Goal: Task Accomplishment & Management: Manage account settings

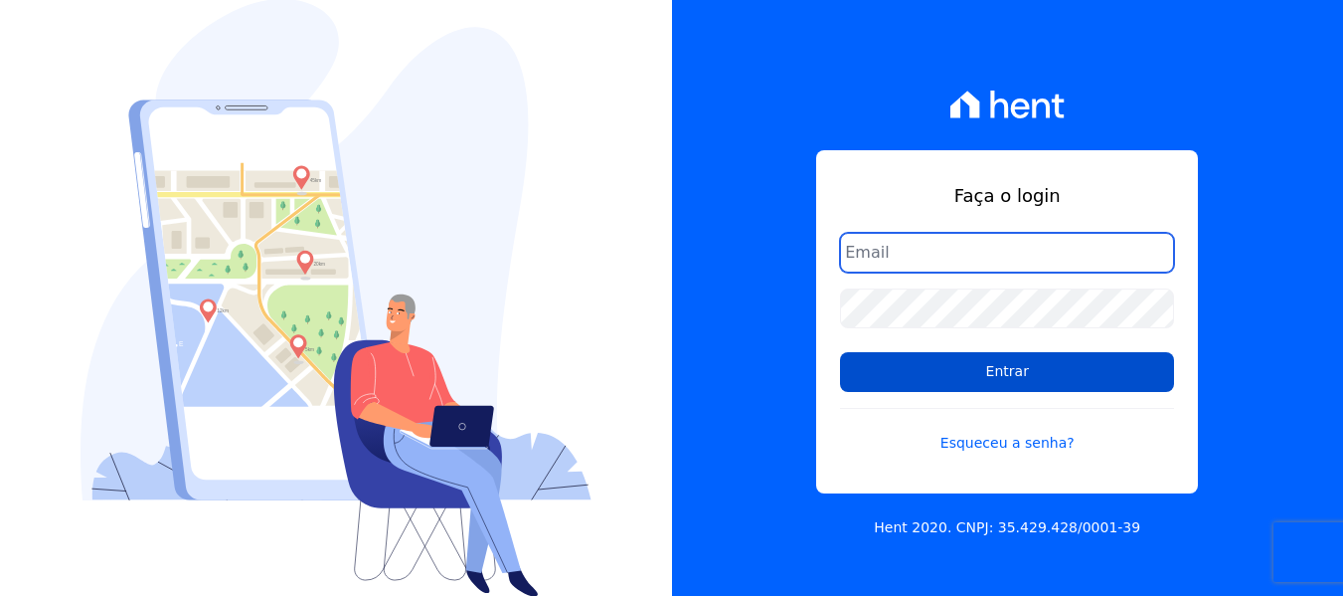
type input "simoneferreira@salgadoempreendimentos.com"
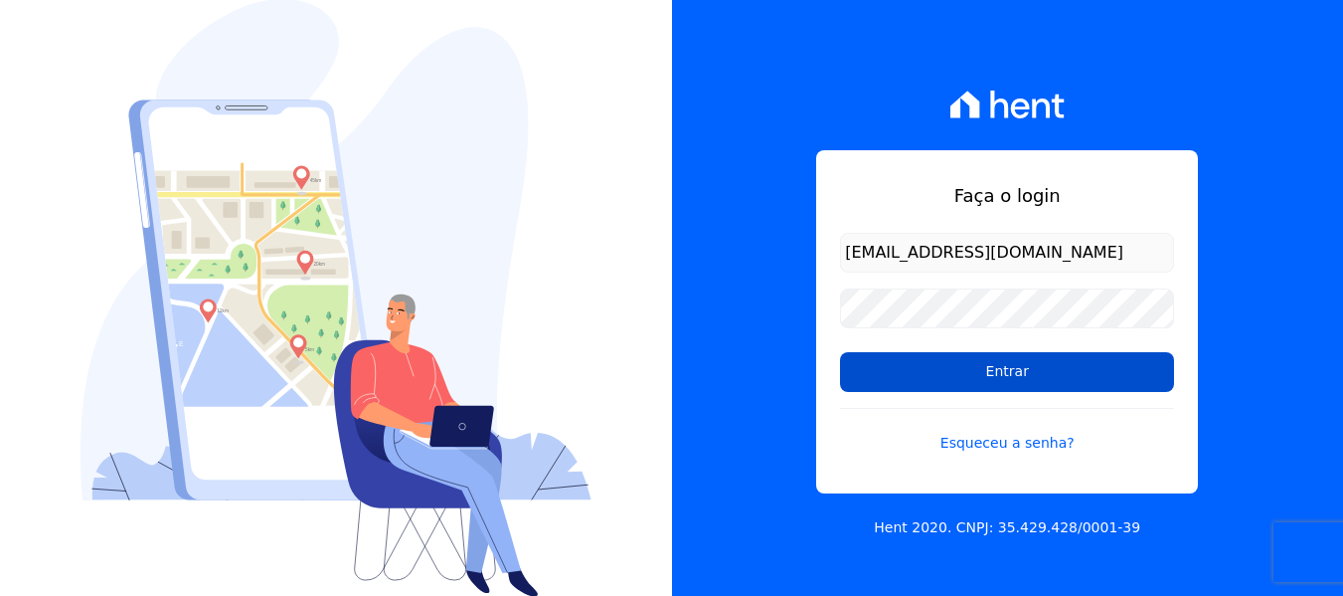
click at [1009, 373] on input "Entrar" at bounding box center [1007, 372] width 334 height 40
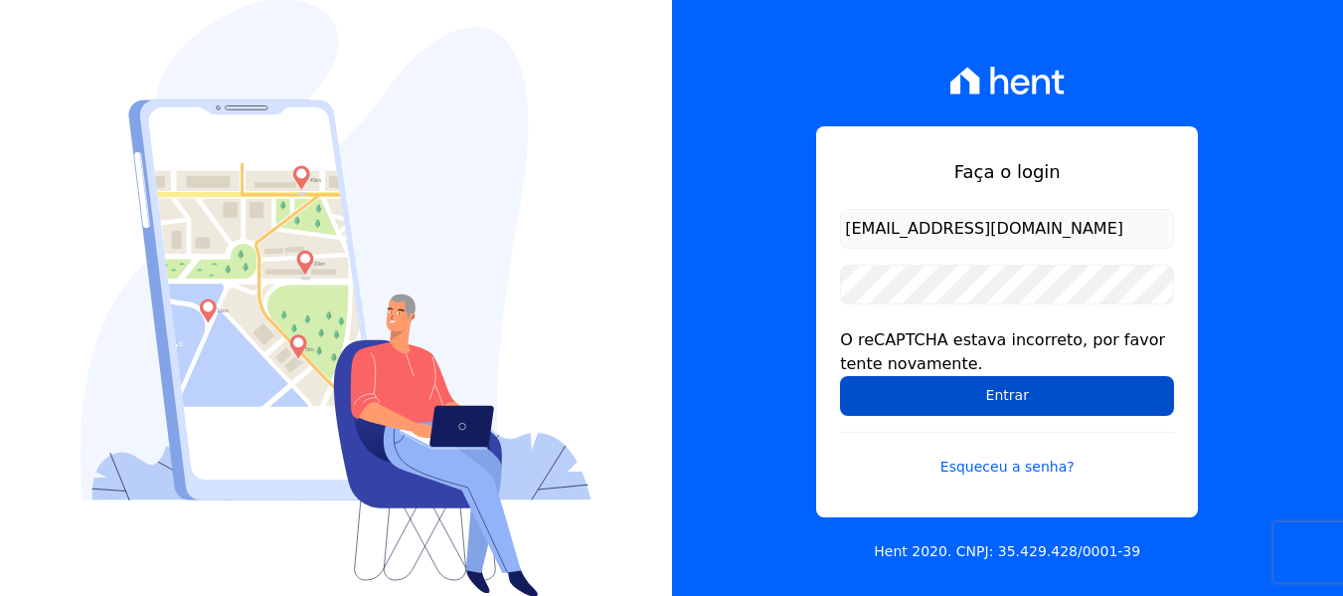
click at [938, 387] on input "Entrar" at bounding box center [1007, 396] width 334 height 40
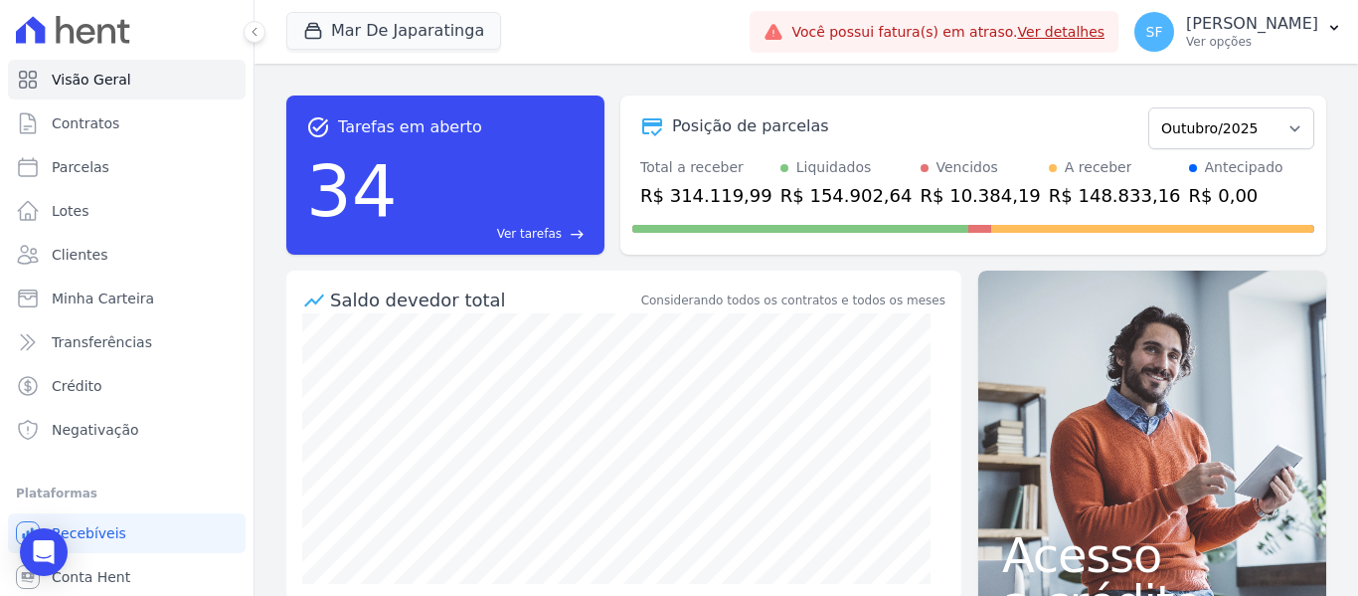
click at [1059, 35] on link "Ver detalhes" at bounding box center [1062, 32] width 88 height 16
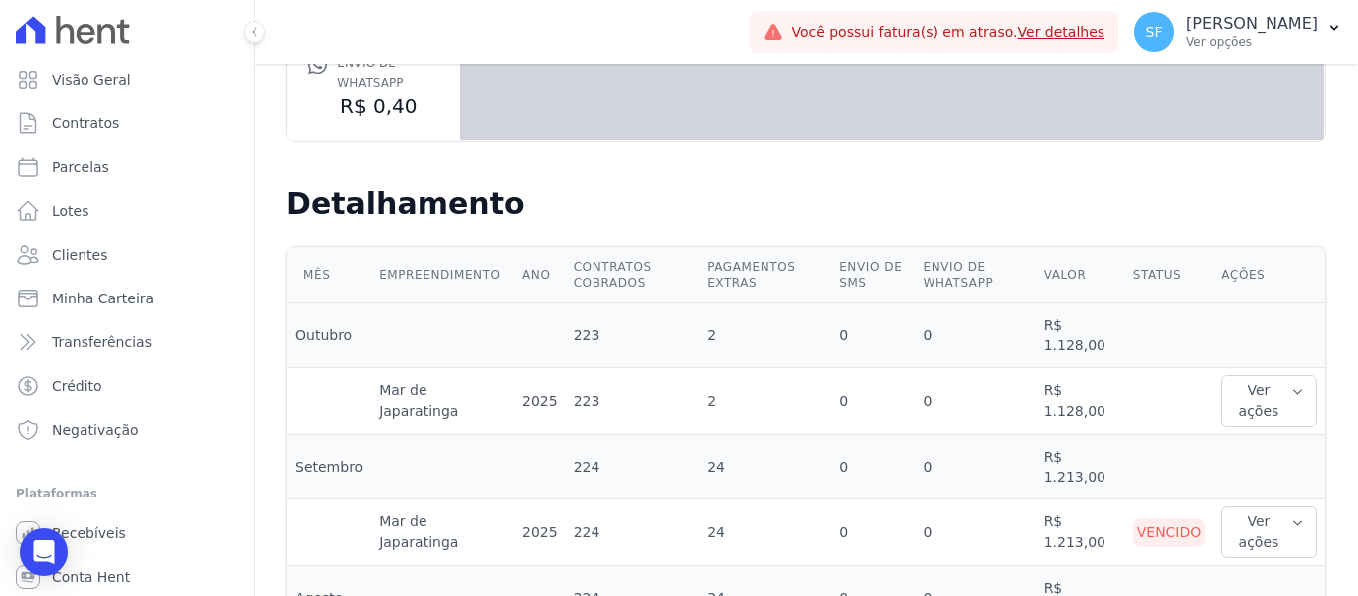
scroll to position [398, 0]
click at [1243, 391] on button "Ver ações" at bounding box center [1269, 402] width 96 height 52
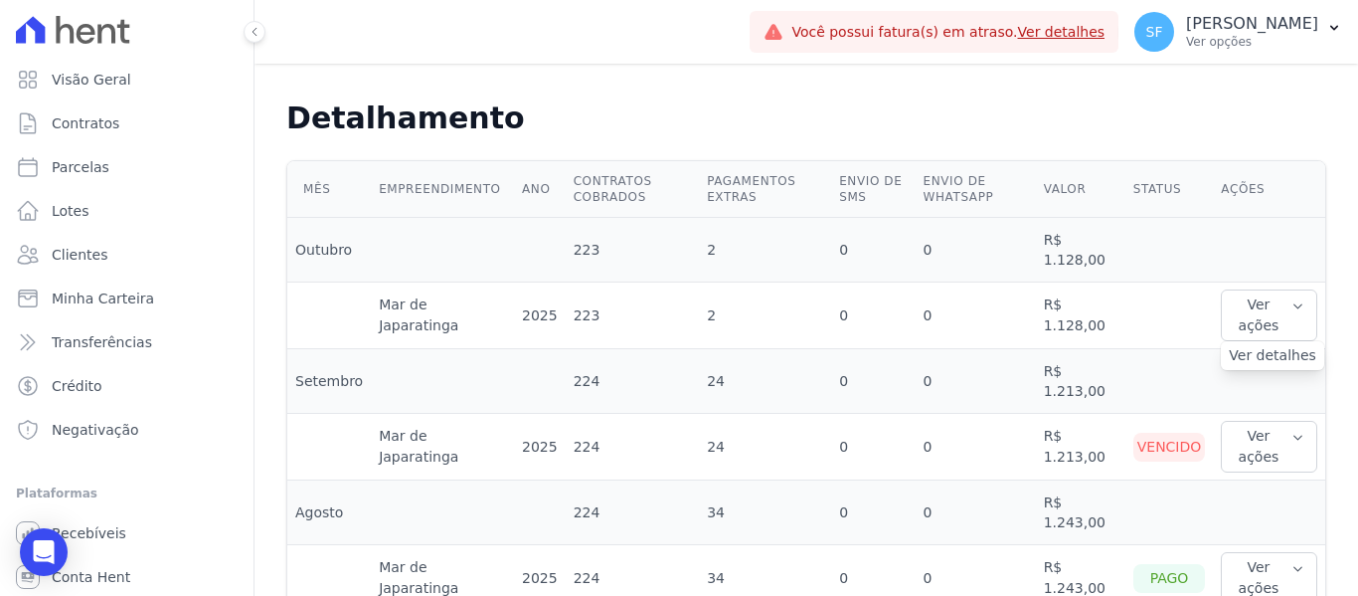
scroll to position [597, 0]
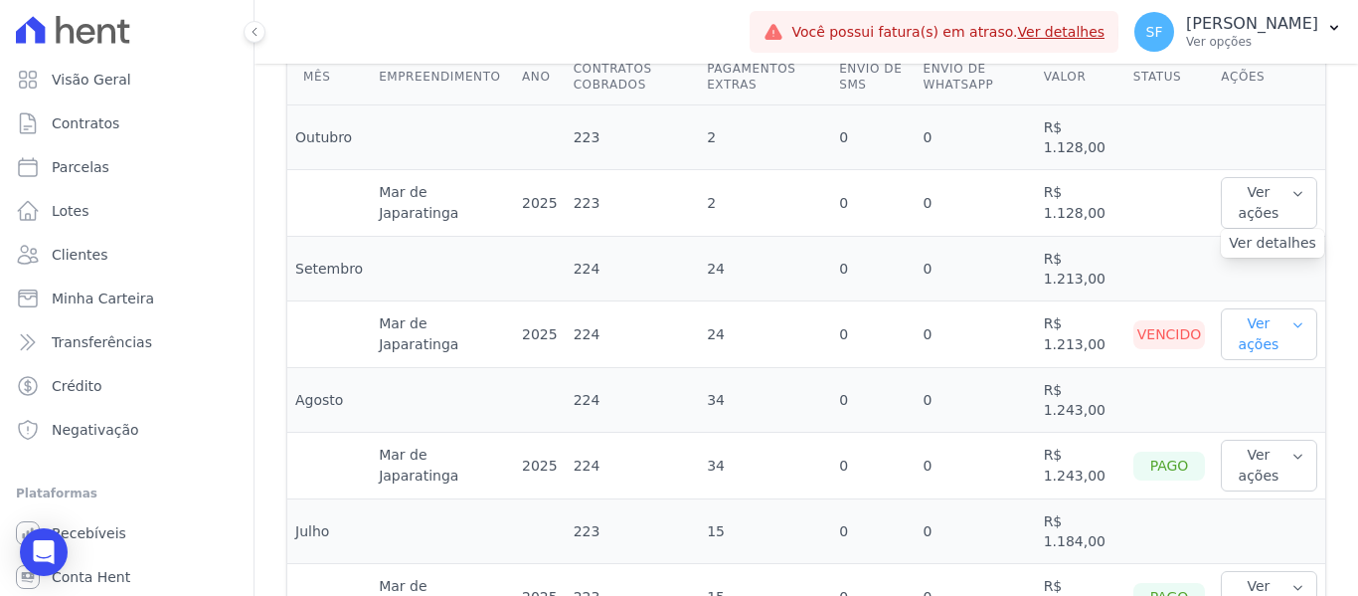
click at [1228, 347] on button "Ver ações" at bounding box center [1269, 334] width 96 height 52
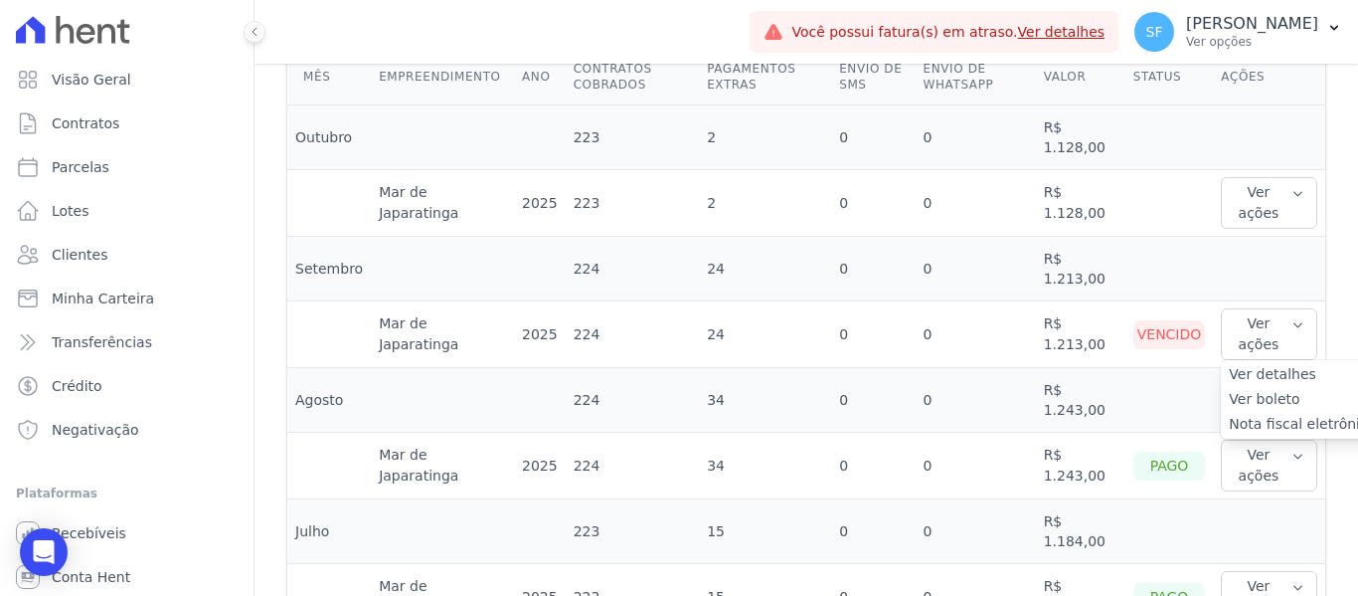
click at [1236, 374] on link "Ver detalhes" at bounding box center [1302, 374] width 147 height 21
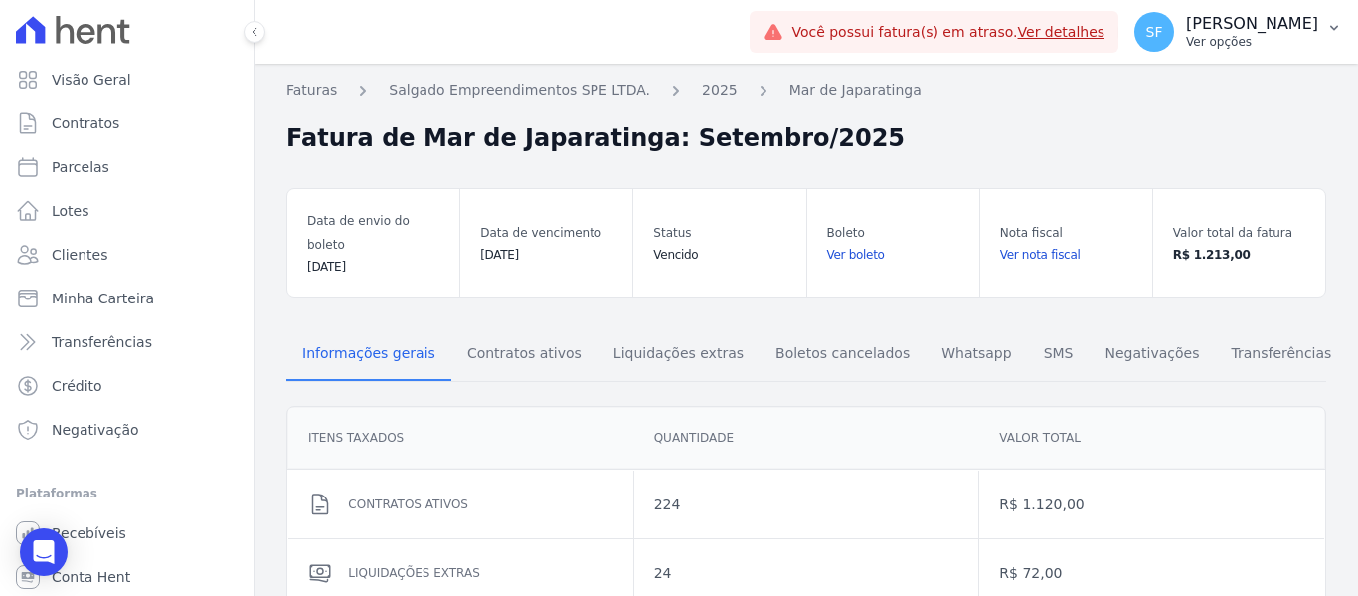
click at [1333, 22] on icon "button" at bounding box center [1334, 28] width 16 height 16
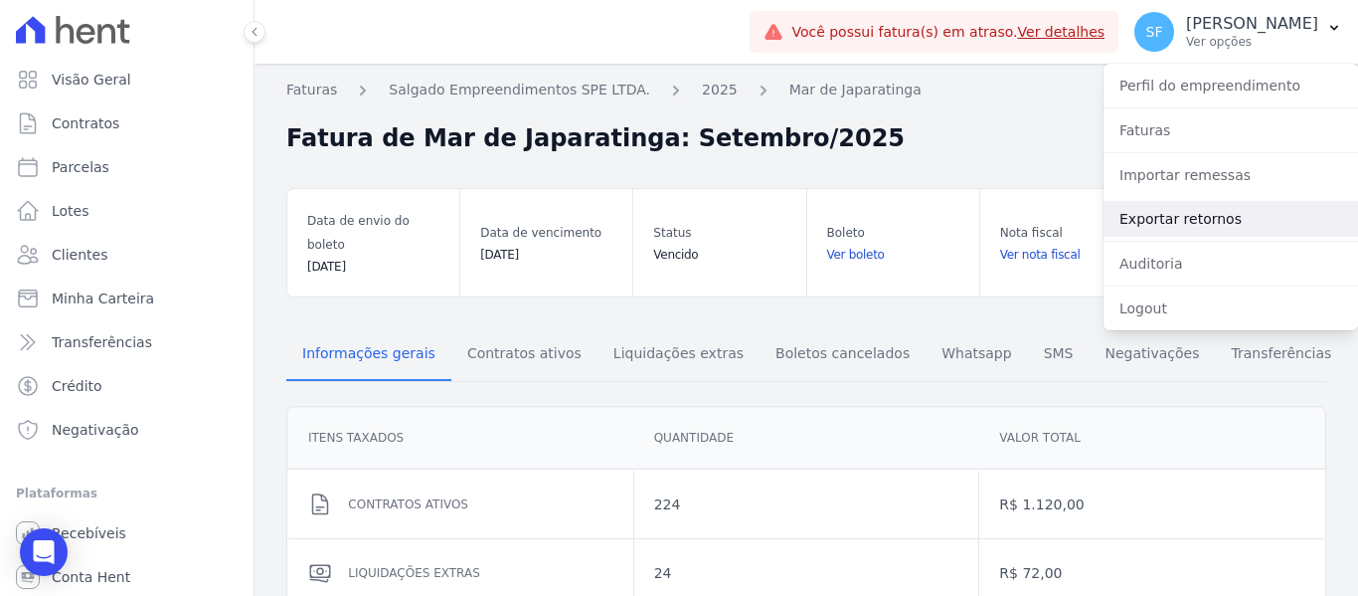
click at [1159, 226] on link "Exportar retornos" at bounding box center [1231, 219] width 255 height 36
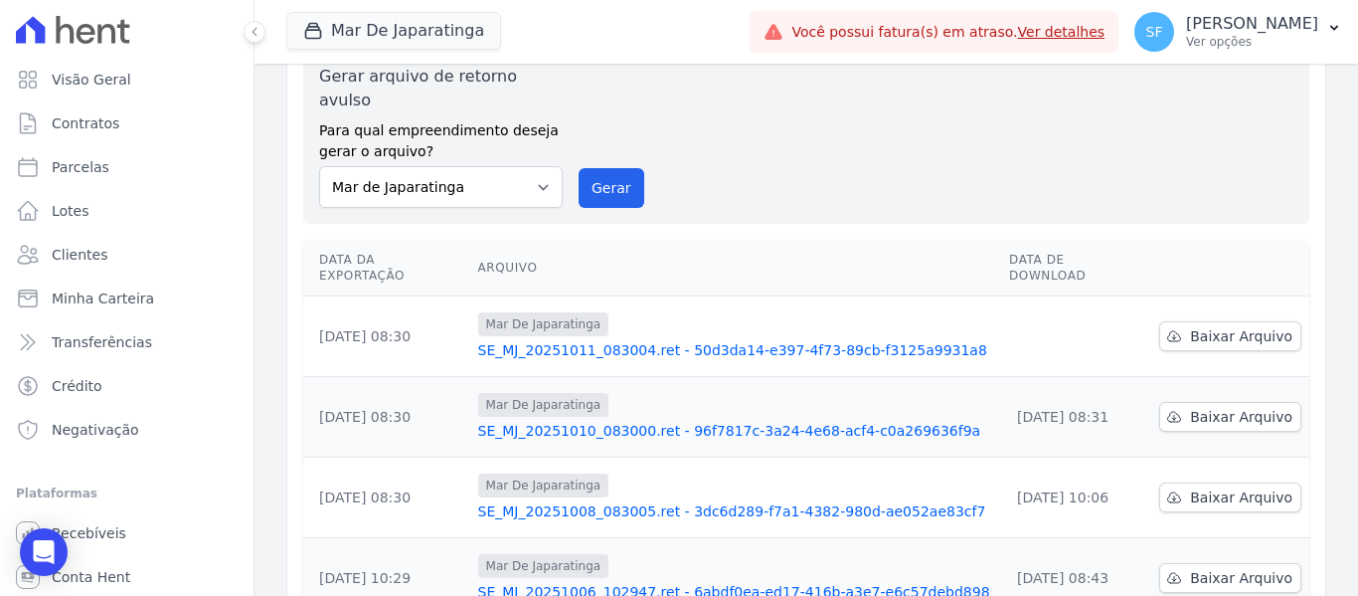
scroll to position [199, 0]
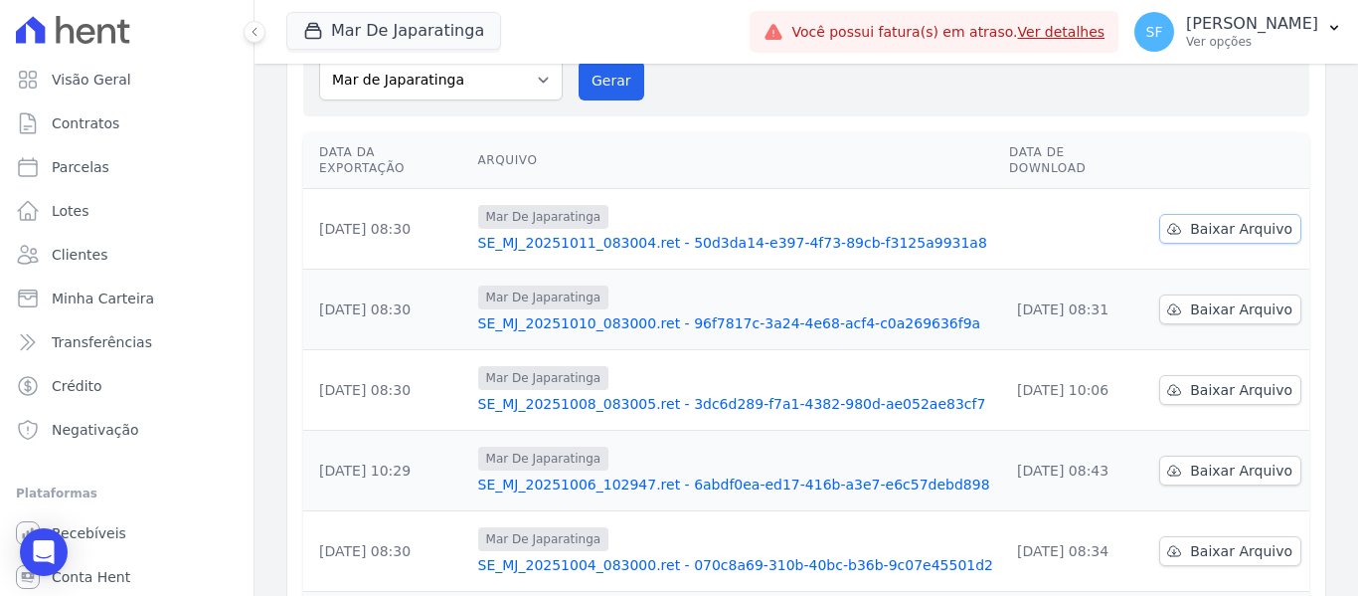
click at [1217, 219] on span "Baixar Arquivo" at bounding box center [1241, 229] width 102 height 20
click at [1257, 132] on th at bounding box center [1230, 160] width 158 height 57
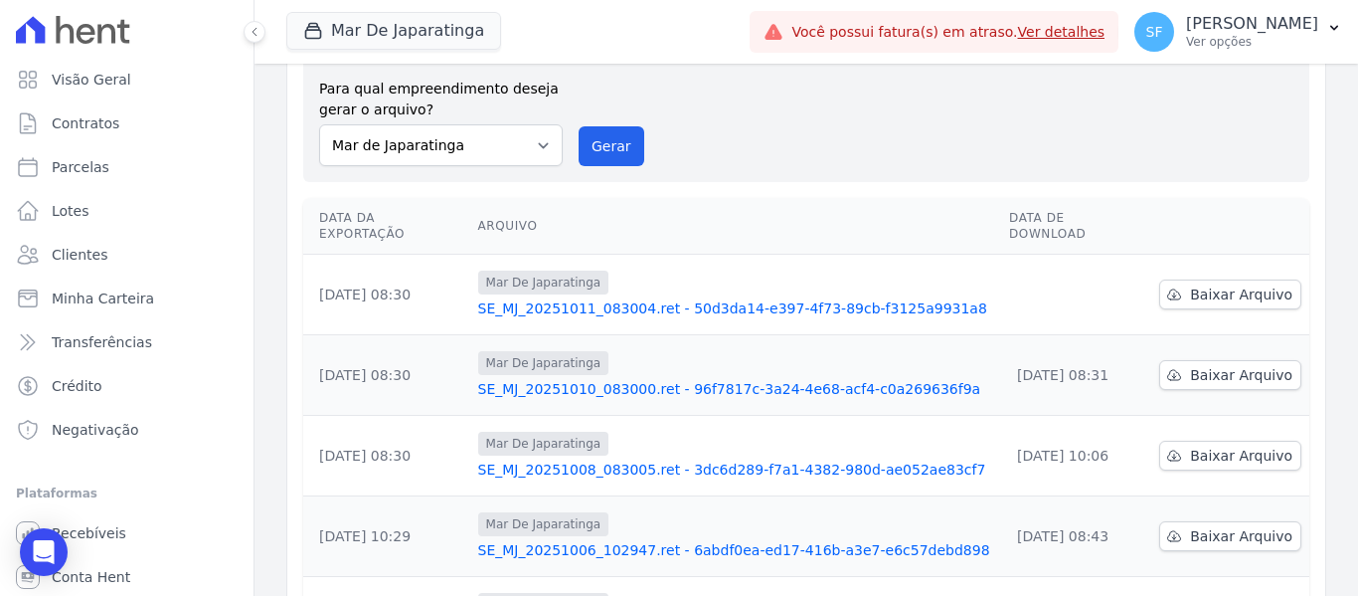
scroll to position [99, 0]
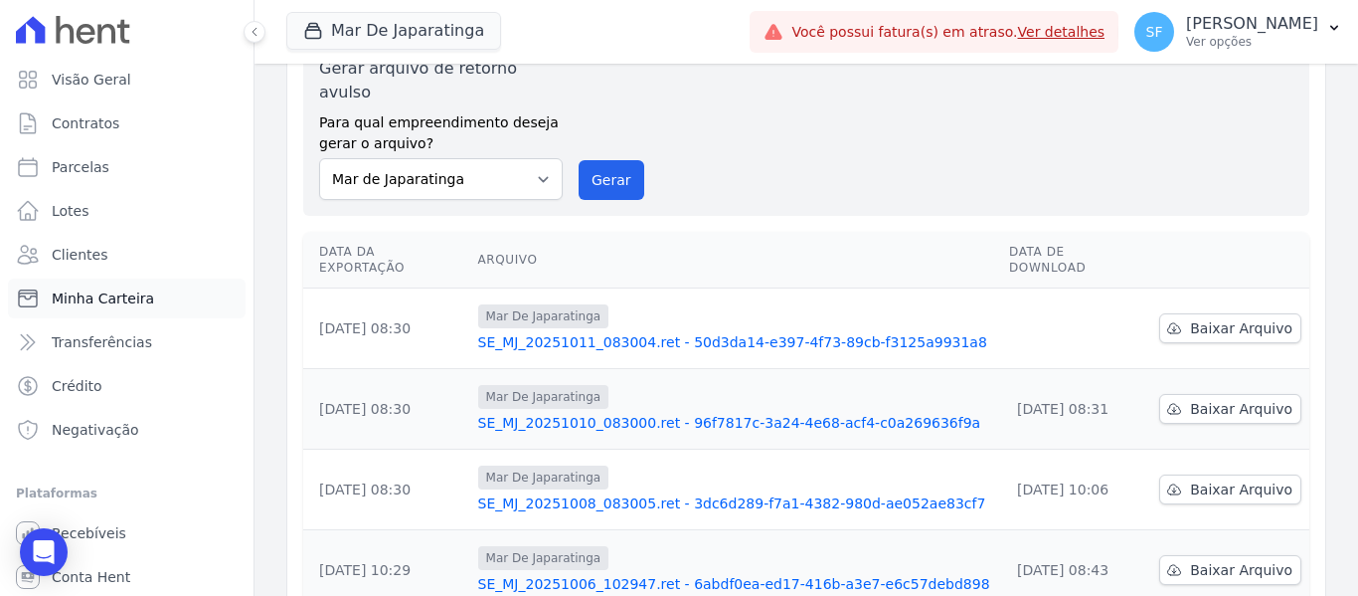
click at [92, 295] on span "Minha Carteira" at bounding box center [103, 298] width 102 height 20
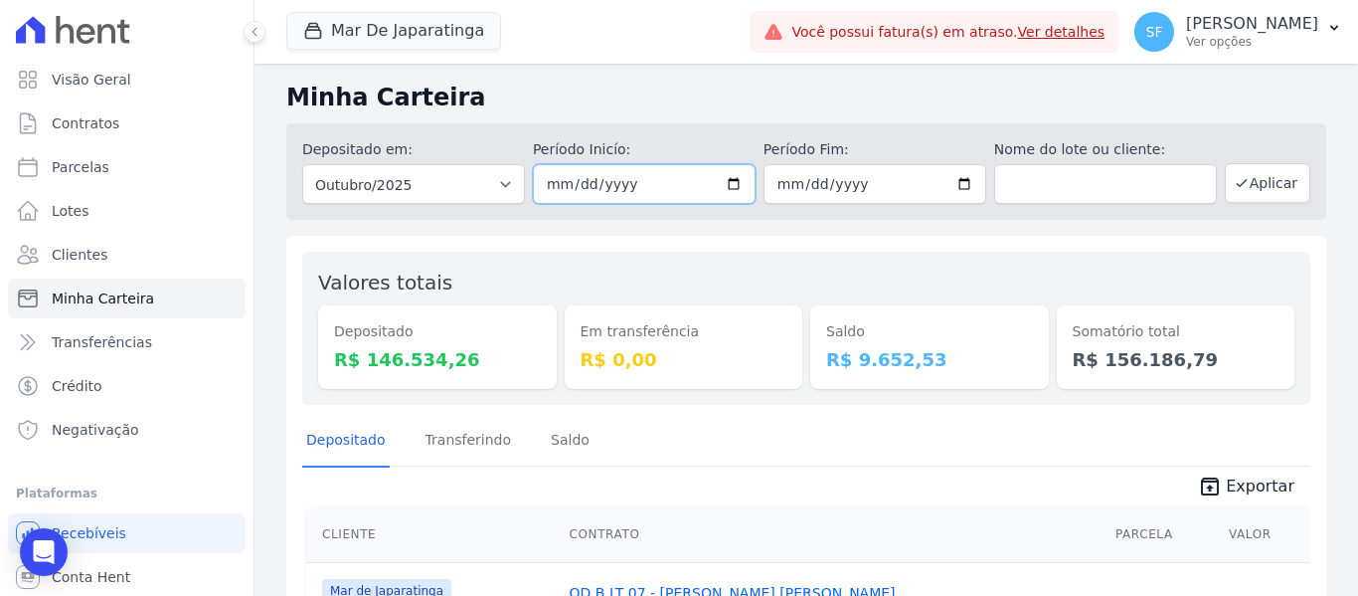
click at [732, 188] on input "2025-10-01" at bounding box center [644, 184] width 223 height 40
type input "[DATE]"
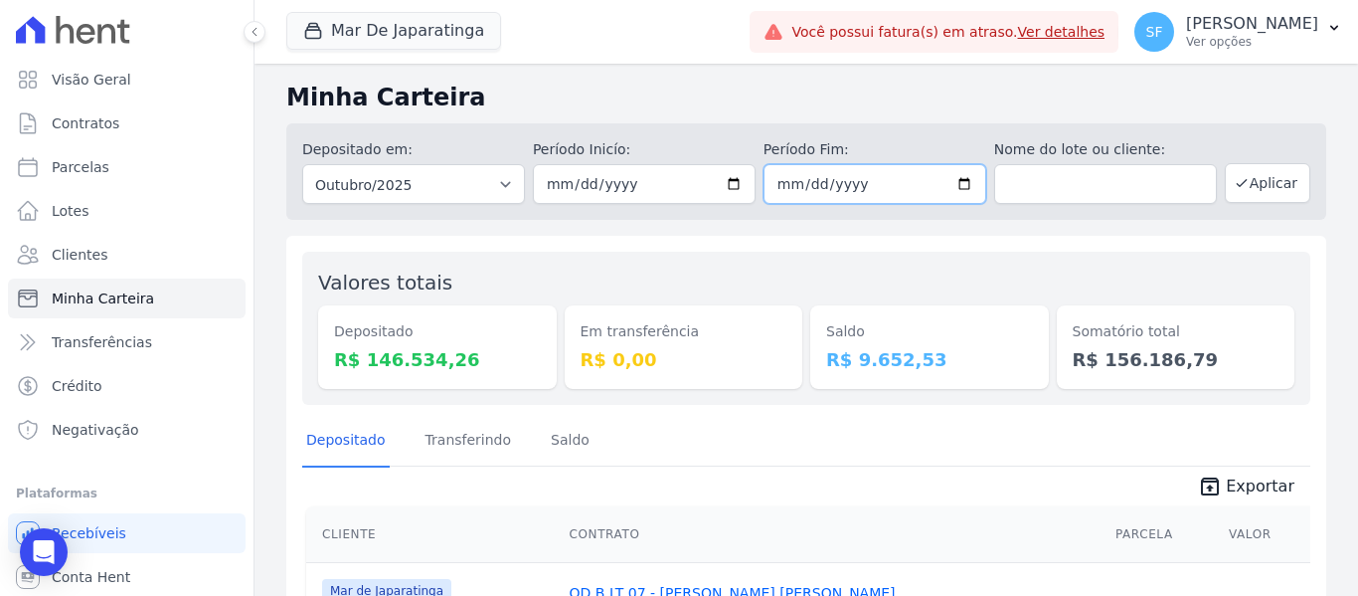
click at [954, 188] on input "2025-10-31" at bounding box center [875, 184] width 223 height 40
type input "[DATE]"
drag, startPoint x: 983, startPoint y: 238, endPoint x: 1057, endPoint y: 229, distance: 74.1
click at [1231, 193] on button "Aplicar" at bounding box center [1268, 183] width 86 height 40
